Goal: Task Accomplishment & Management: Manage account settings

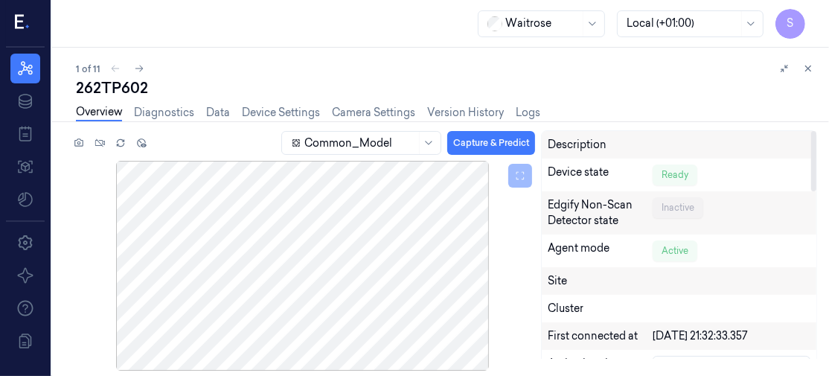
click at [711, 112] on div "Overview Diagnostics Data Device Settings Camera Settings Version History Logs" at bounding box center [446, 114] width 741 height 32
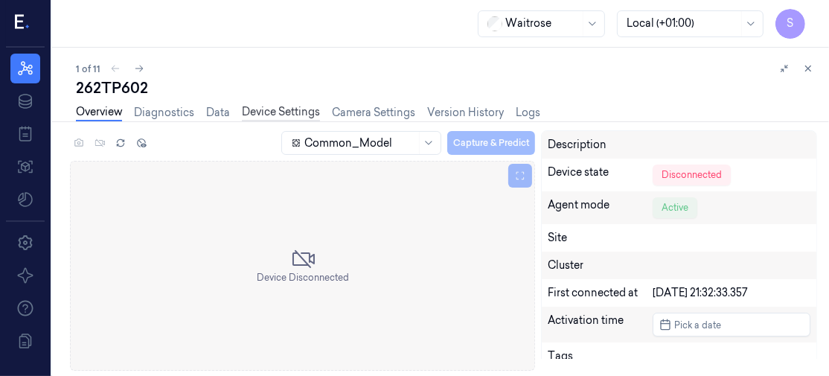
click at [300, 106] on link "Device Settings" at bounding box center [281, 112] width 78 height 17
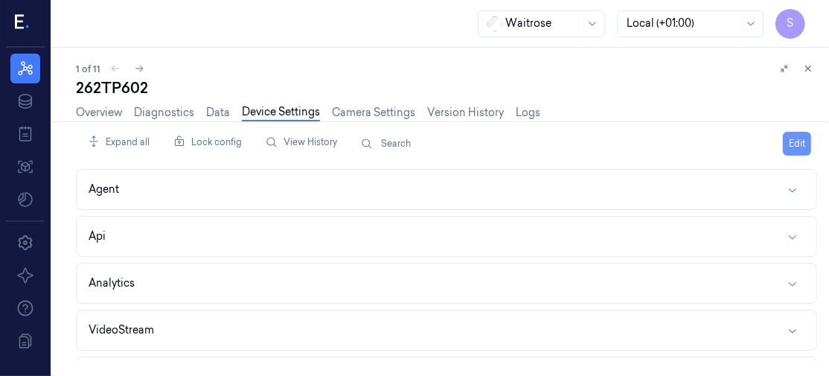
click at [800, 138] on button "Edit" at bounding box center [797, 144] width 28 height 24
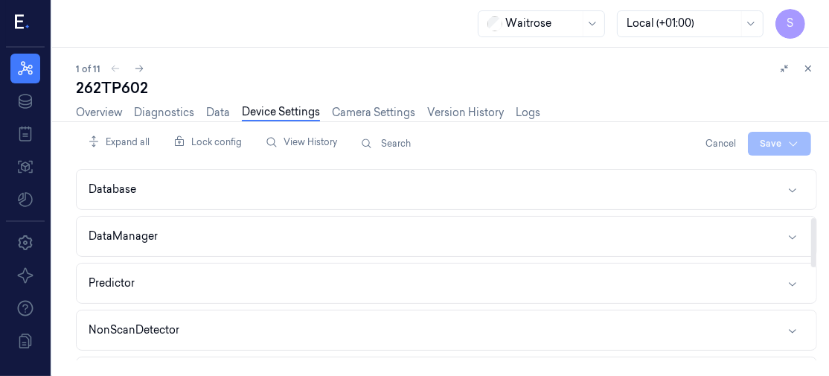
scroll to position [179, 0]
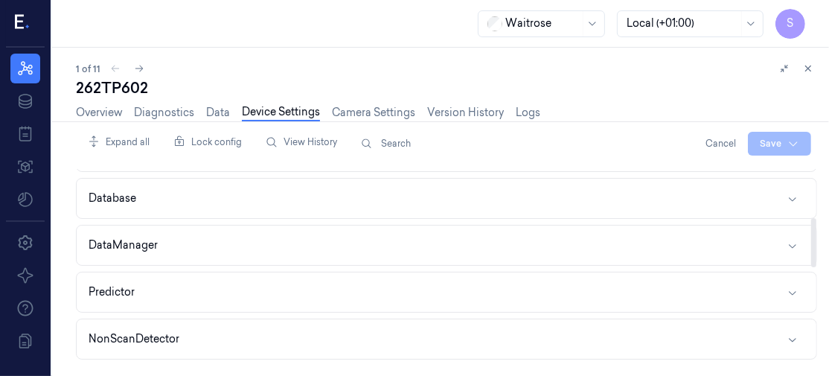
drag, startPoint x: 811, startPoint y: 201, endPoint x: 824, endPoint y: 247, distance: 48.0
click at [816, 247] on div at bounding box center [813, 242] width 5 height 49
click at [790, 243] on icon "button" at bounding box center [792, 246] width 12 height 12
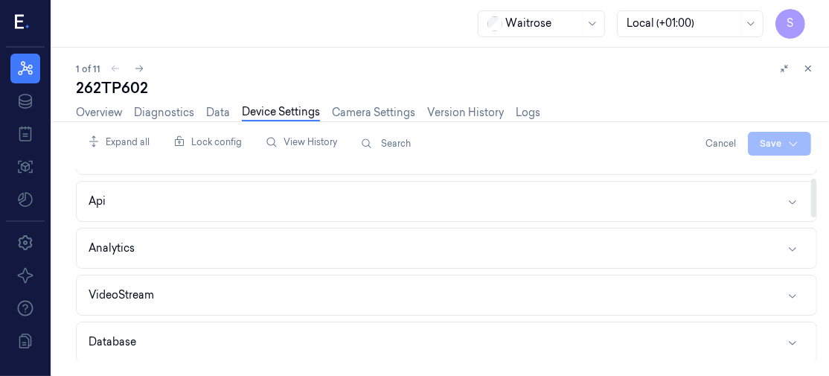
drag, startPoint x: 813, startPoint y: 230, endPoint x: 809, endPoint y: 201, distance: 29.2
click at [811, 201] on div at bounding box center [813, 198] width 5 height 39
click at [794, 294] on icon "button" at bounding box center [792, 296] width 7 height 4
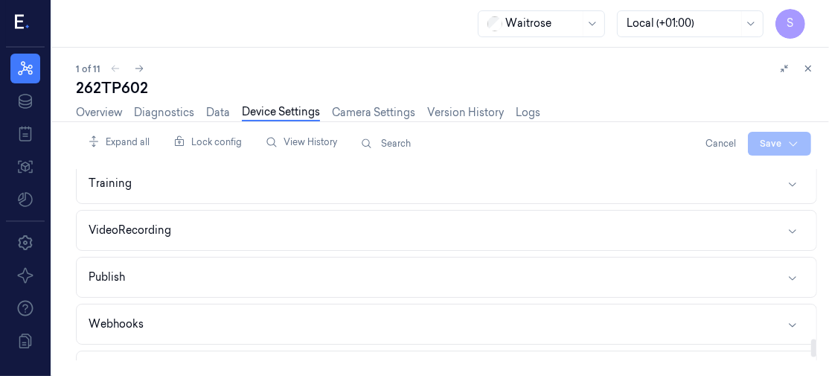
scroll to position [1879, 0]
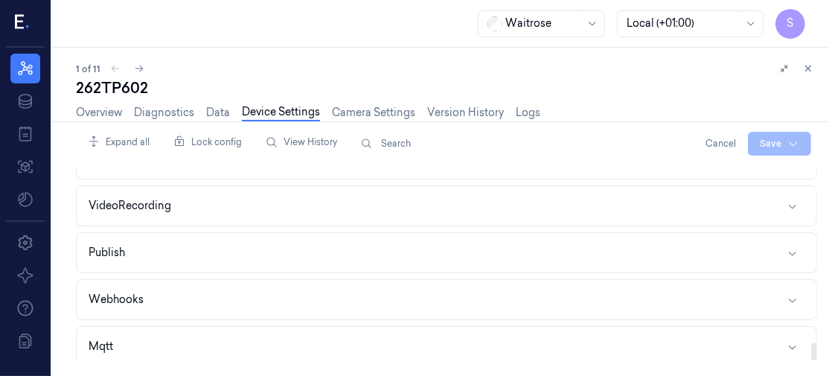
drag, startPoint x: 815, startPoint y: 182, endPoint x: 823, endPoint y: 359, distance: 176.5
click at [816, 359] on div at bounding box center [813, 351] width 5 height 18
click at [793, 201] on icon "button" at bounding box center [792, 206] width 12 height 12
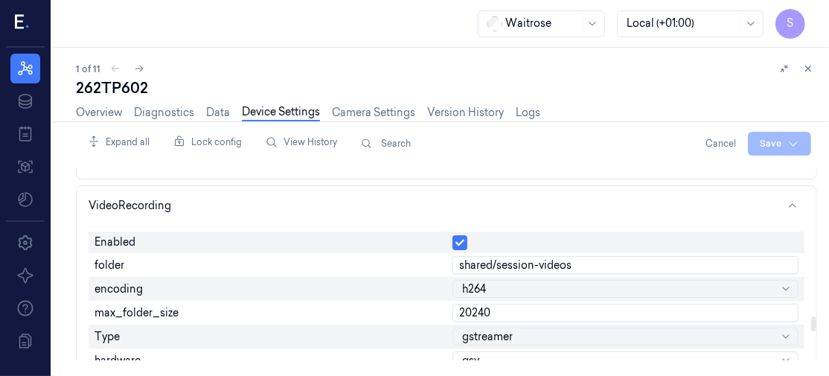
click at [505, 304] on input "20240" at bounding box center [625, 313] width 346 height 18
type input "2"
click at [505, 304] on input "number" at bounding box center [625, 313] width 346 height 18
type input "6000"
click at [759, 141] on html "S Resources Data Jobs Models Settings About Support Documentation Waitrose Loca…" at bounding box center [414, 188] width 829 height 376
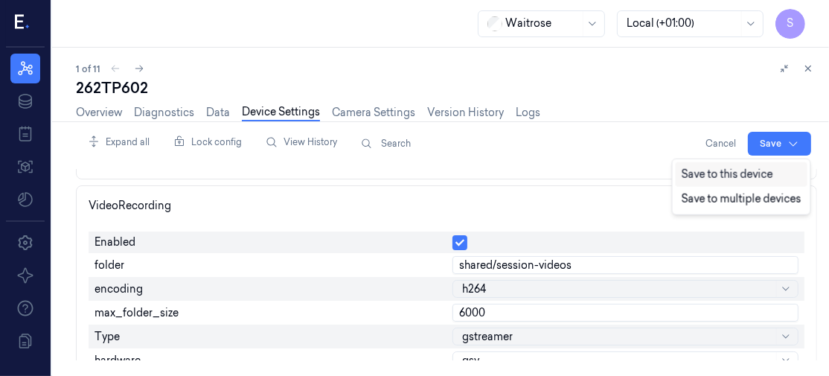
click at [723, 173] on div "Save to this device" at bounding box center [741, 174] width 132 height 25
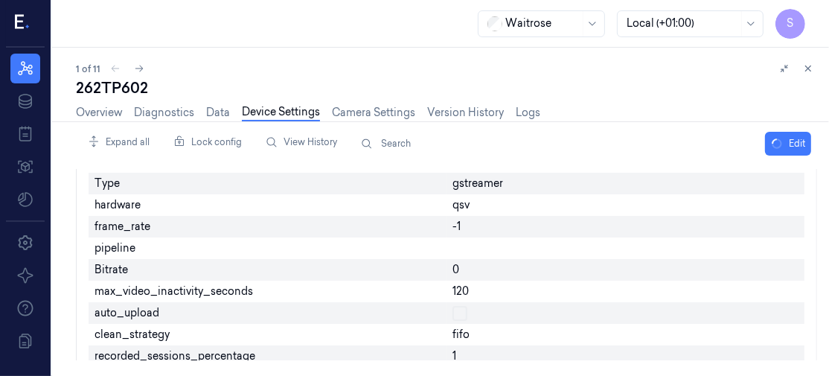
scroll to position [1735, 0]
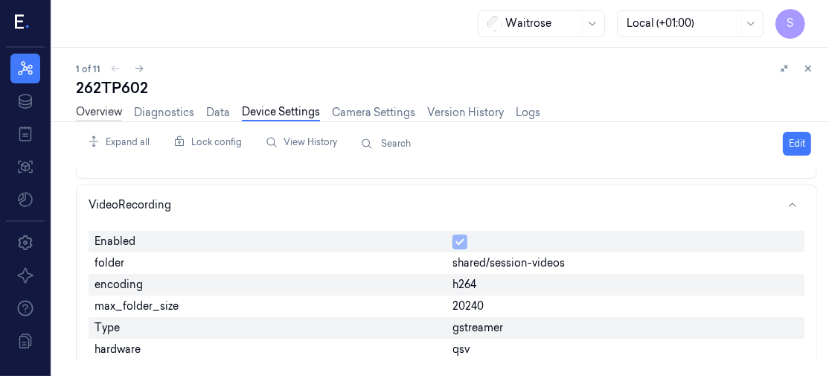
click at [87, 115] on link "Overview" at bounding box center [99, 112] width 46 height 17
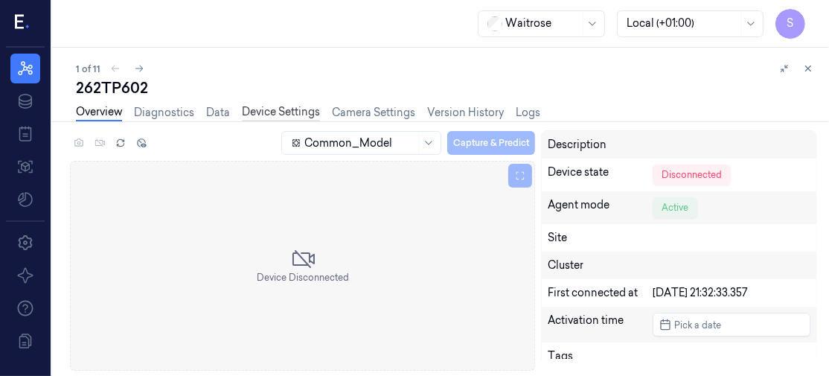
click at [292, 107] on link "Device Settings" at bounding box center [281, 112] width 78 height 17
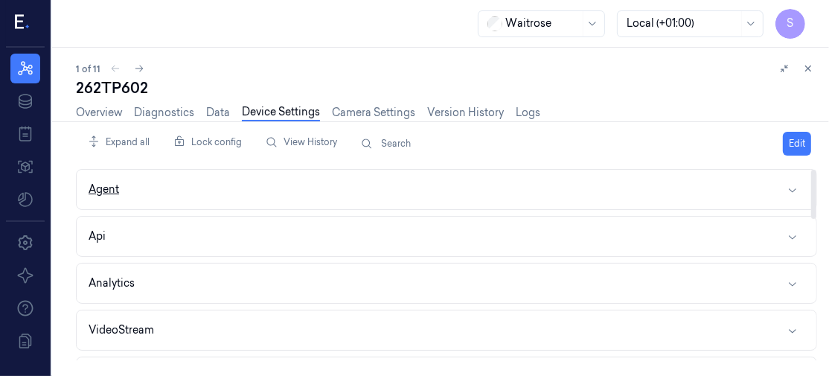
click at [797, 187] on icon "button" at bounding box center [792, 190] width 12 height 12
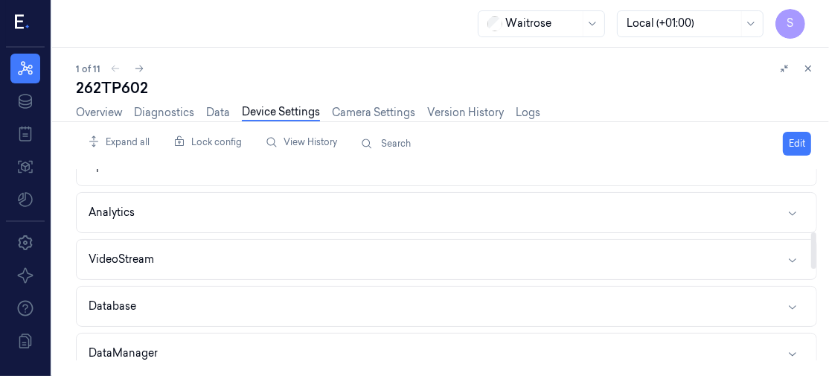
drag, startPoint x: 813, startPoint y: 188, endPoint x: 812, endPoint y: 251, distance: 62.5
click at [812, 251] on div at bounding box center [813, 250] width 5 height 36
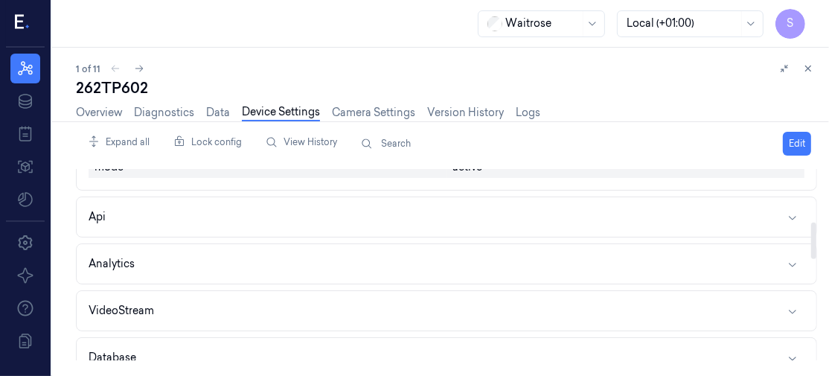
scroll to position [249, 0]
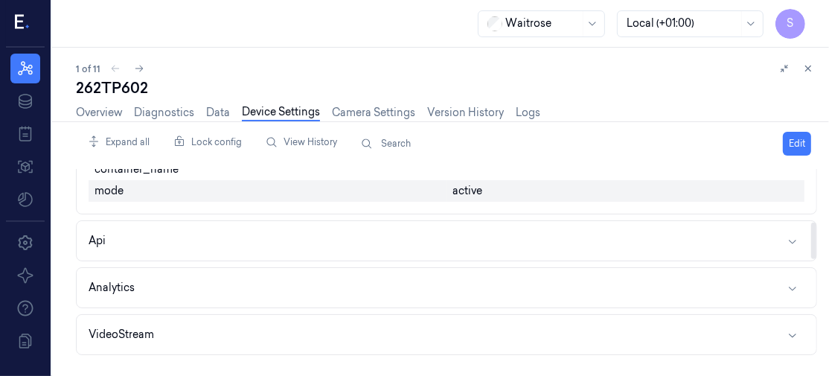
drag, startPoint x: 812, startPoint y: 249, endPoint x: 815, endPoint y: 234, distance: 15.0
click at [815, 234] on div at bounding box center [813, 240] width 5 height 36
click at [794, 237] on icon "button" at bounding box center [792, 243] width 12 height 12
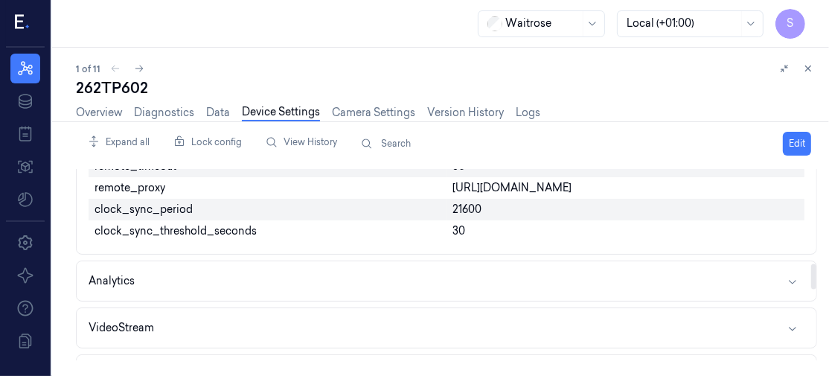
scroll to position [720, 0]
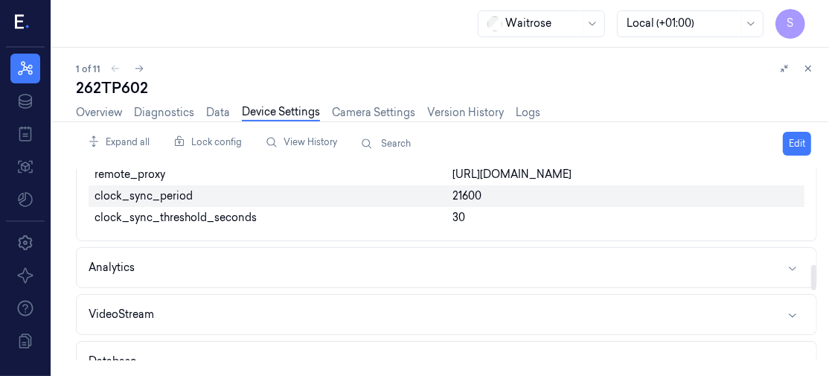
drag, startPoint x: 813, startPoint y: 212, endPoint x: 806, endPoint y: 274, distance: 62.1
click at [811, 274] on div at bounding box center [813, 277] width 5 height 25
click at [793, 263] on icon "button" at bounding box center [792, 268] width 12 height 12
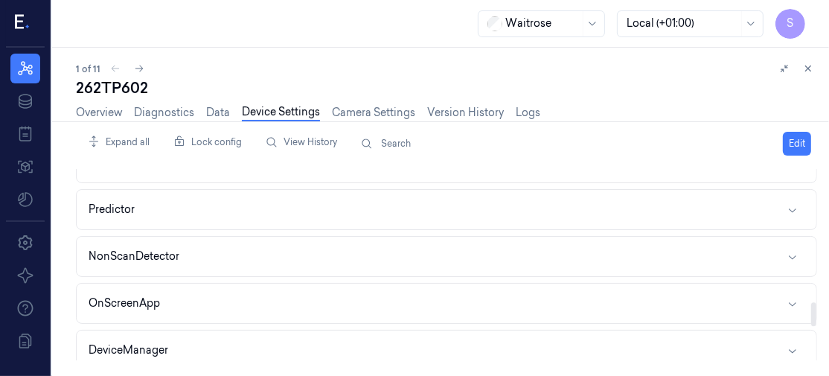
scroll to position [1062, 0]
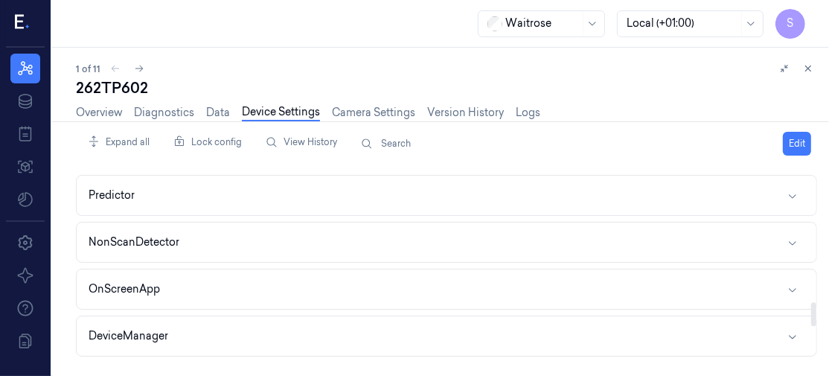
drag, startPoint x: 812, startPoint y: 266, endPoint x: 812, endPoint y: 309, distance: 43.1
click at [812, 309] on div at bounding box center [813, 314] width 5 height 24
click at [790, 237] on icon "button" at bounding box center [792, 243] width 12 height 12
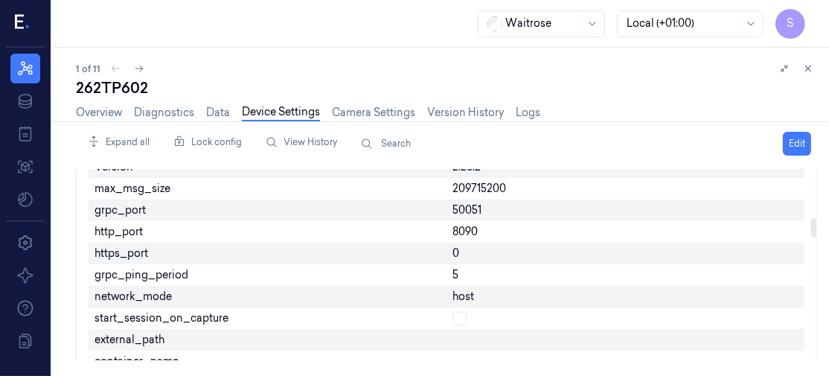
scroll to position [0, 0]
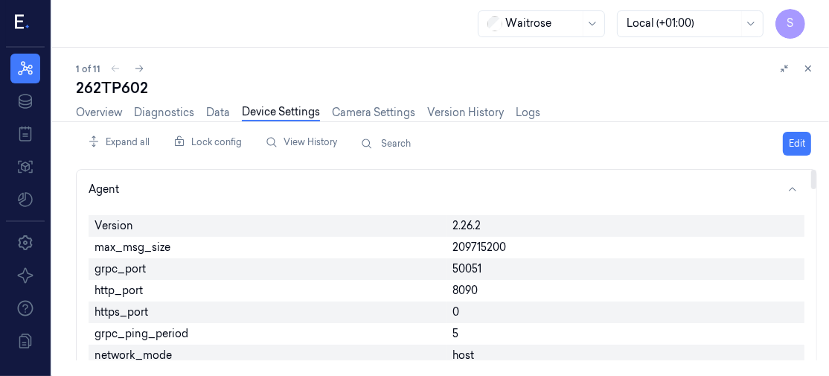
drag, startPoint x: 812, startPoint y: 285, endPoint x: 794, endPoint y: 145, distance: 141.1
click at [811, 170] on div at bounding box center [813, 179] width 5 height 19
click at [115, 68] on div "1 of 11" at bounding box center [446, 69] width 741 height 18
click at [141, 69] on icon at bounding box center [139, 68] width 10 height 10
click at [95, 108] on link "Overview" at bounding box center [99, 112] width 46 height 17
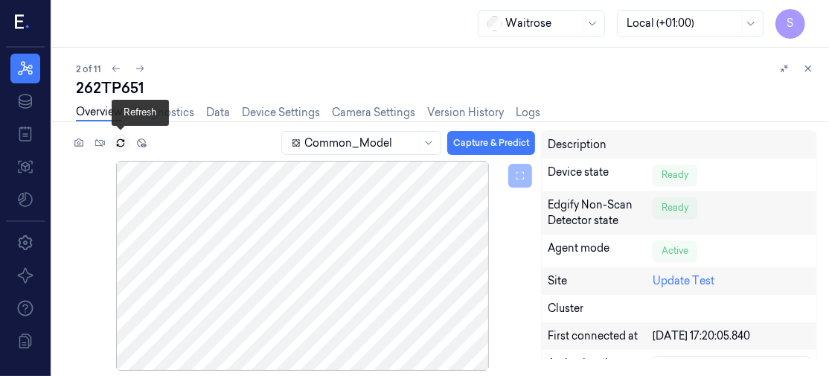
click at [119, 144] on icon at bounding box center [120, 143] width 10 height 10
drag, startPoint x: 815, startPoint y: 145, endPoint x: 798, endPoint y: 86, distance: 61.9
click at [811, 131] on div at bounding box center [813, 161] width 5 height 60
click at [113, 69] on icon at bounding box center [116, 68] width 10 height 10
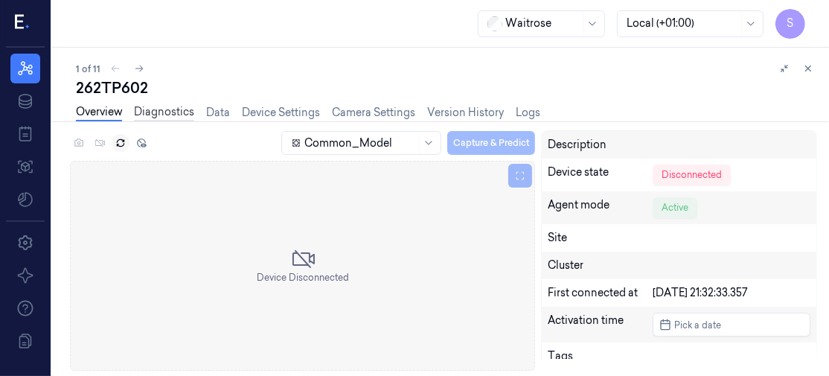
click at [158, 115] on link "Diagnostics" at bounding box center [164, 112] width 60 height 17
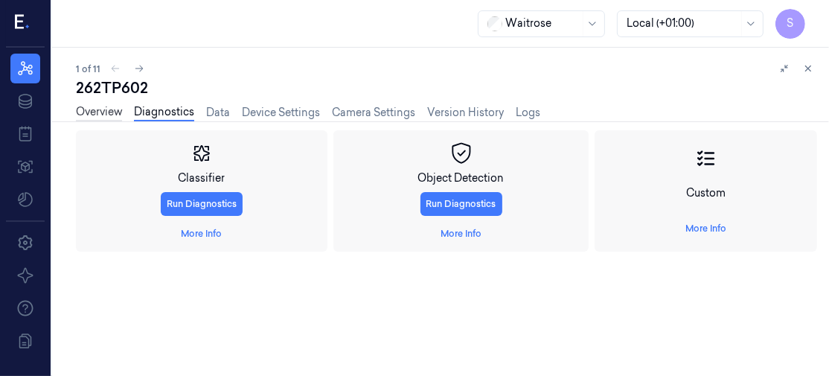
click at [95, 109] on link "Overview" at bounding box center [99, 112] width 46 height 17
